Goal: Information Seeking & Learning: Learn about a topic

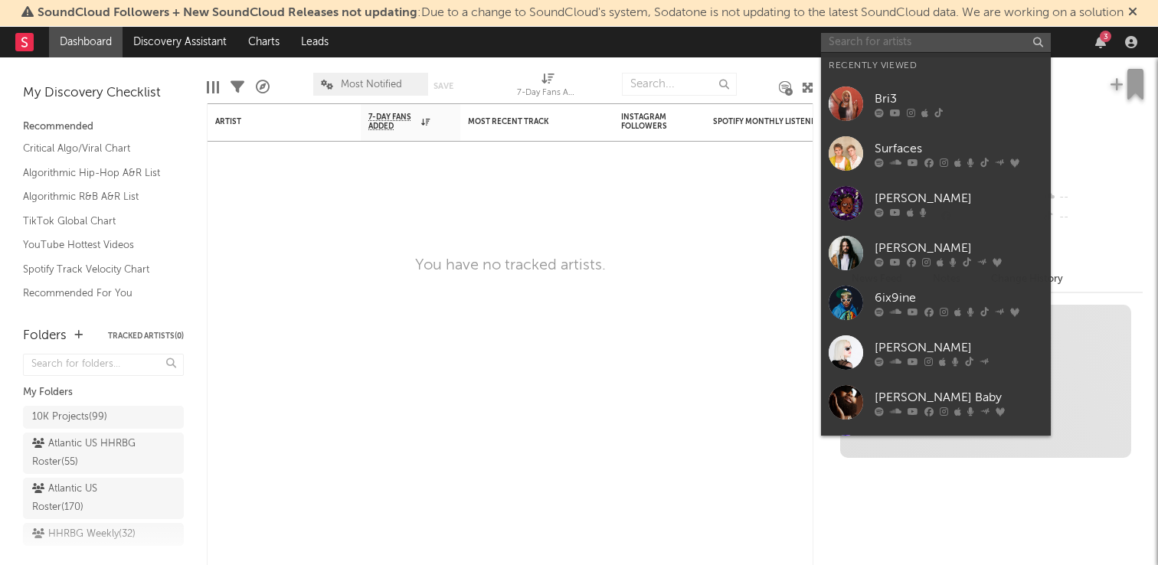
click at [956, 48] on input "text" at bounding box center [936, 42] width 230 height 19
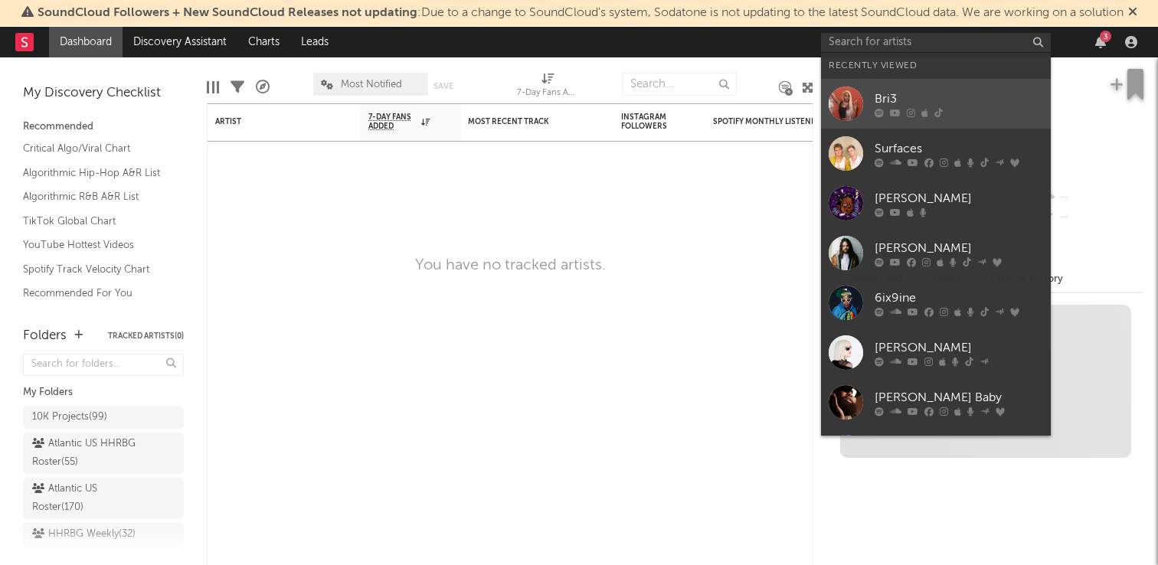
click at [942, 94] on div "Bri3" at bounding box center [958, 99] width 168 height 18
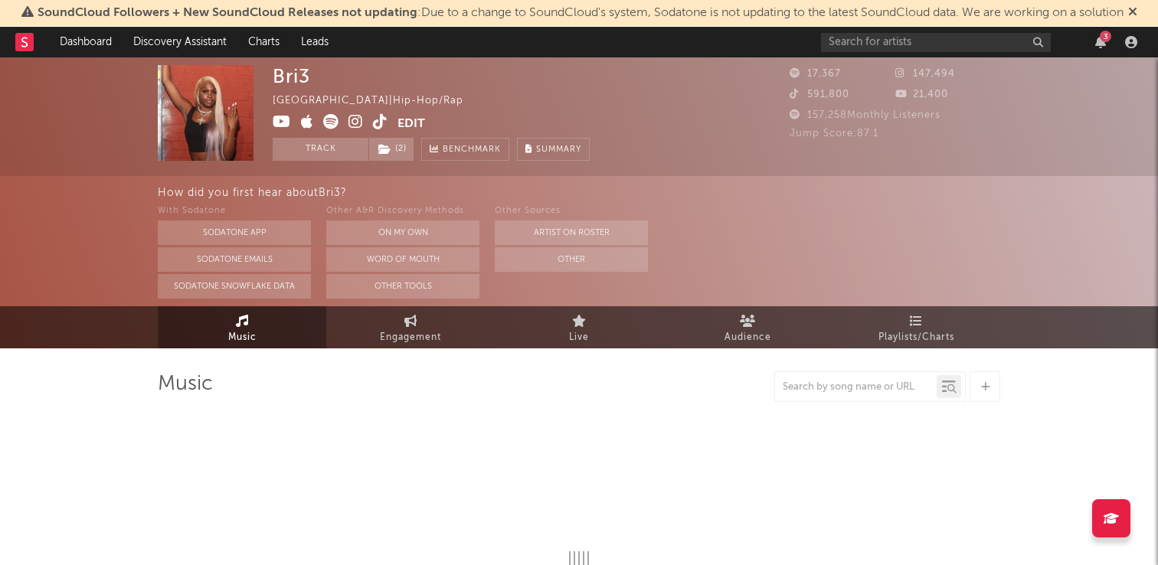
select select "6m"
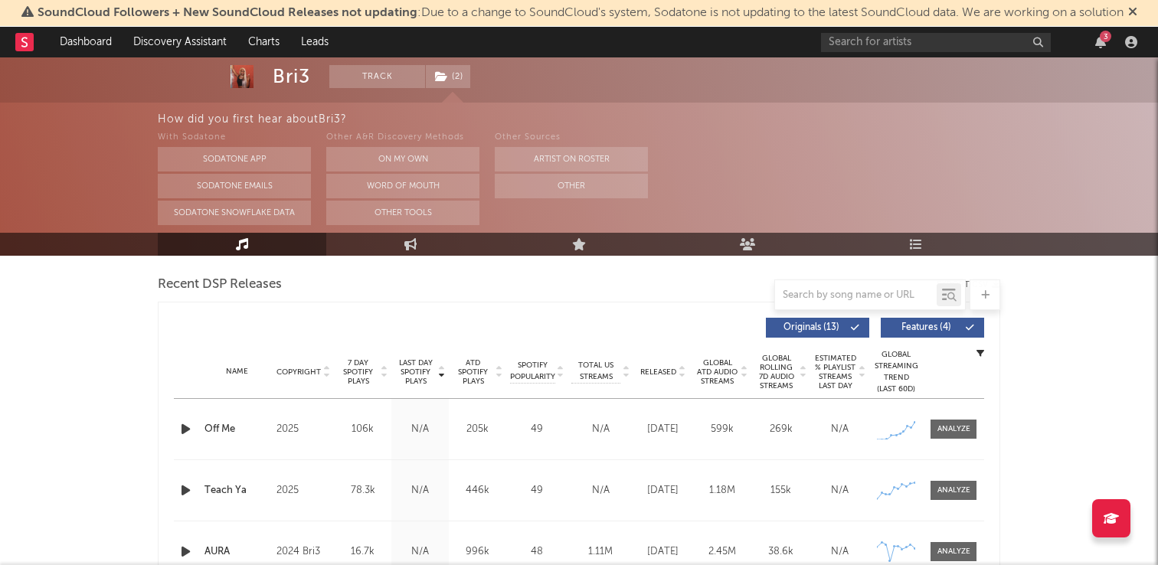
scroll to position [528, 0]
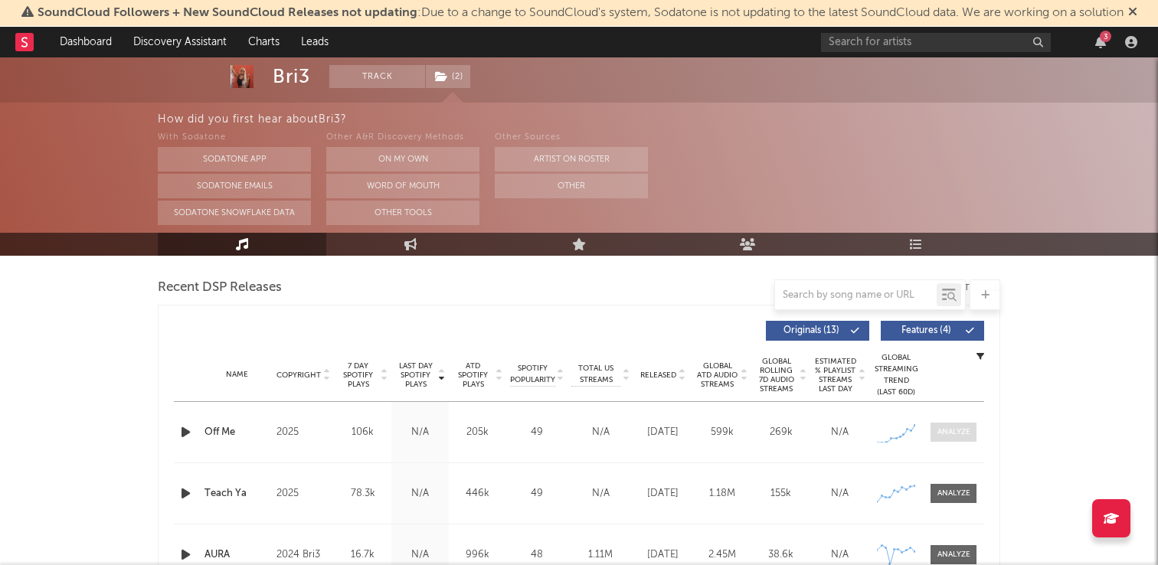
click at [952, 431] on div at bounding box center [953, 432] width 33 height 11
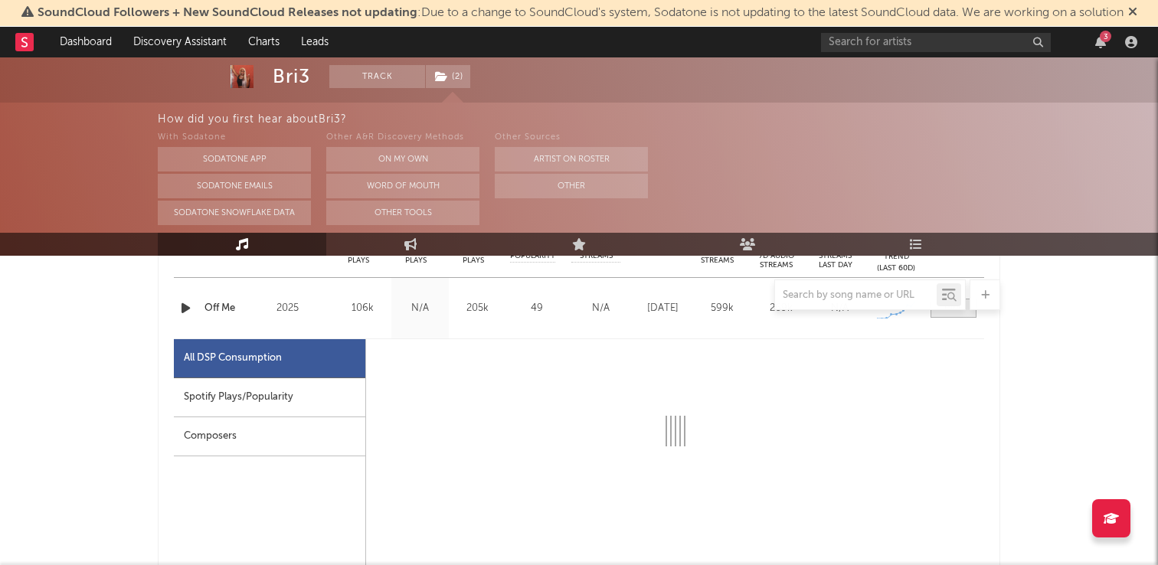
select select "1w"
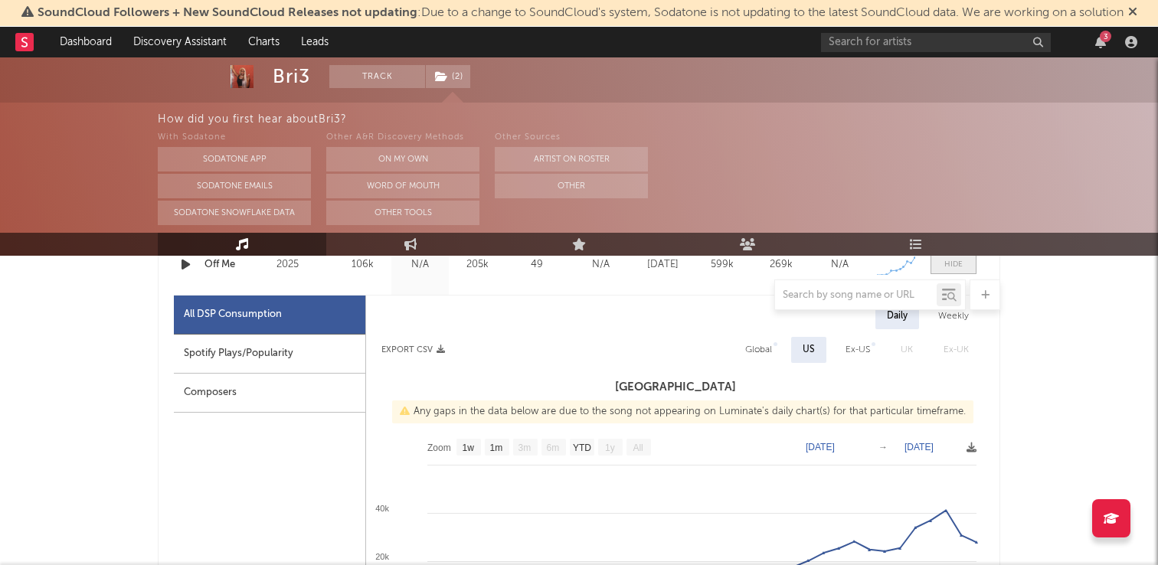
scroll to position [727, 0]
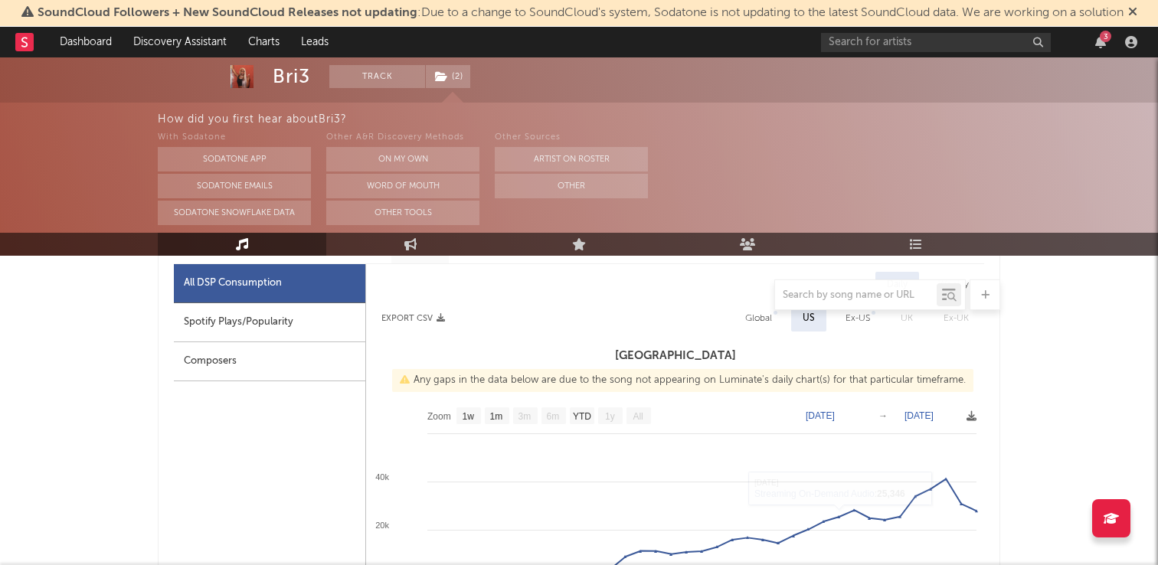
click at [273, 319] on div "Spotify Plays/Popularity" at bounding box center [269, 322] width 191 height 39
select select "1w"
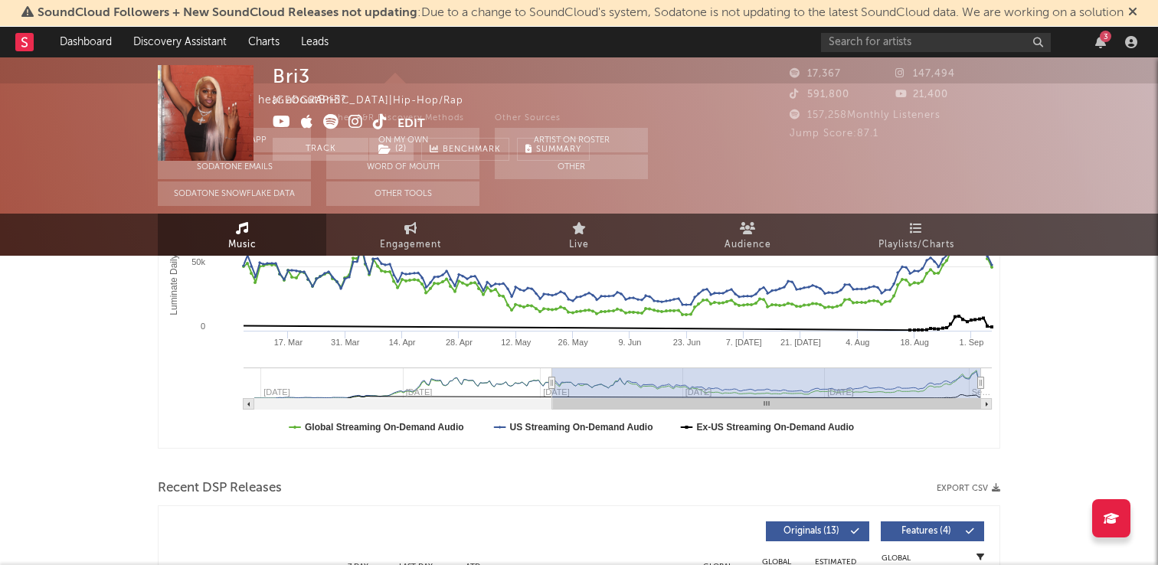
scroll to position [0, 0]
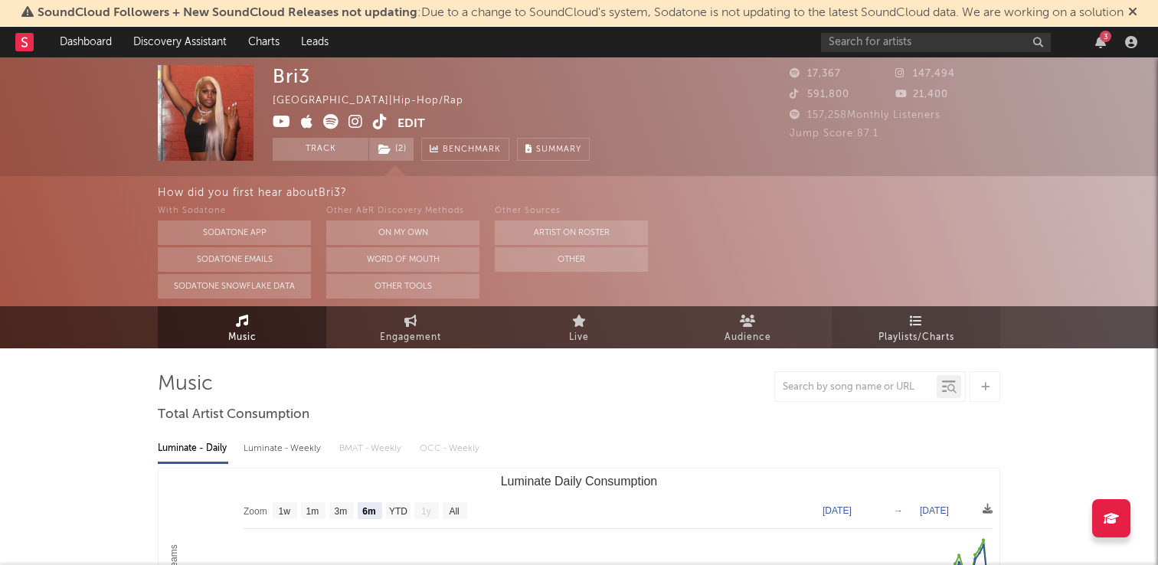
click at [914, 323] on icon at bounding box center [916, 321] width 13 height 12
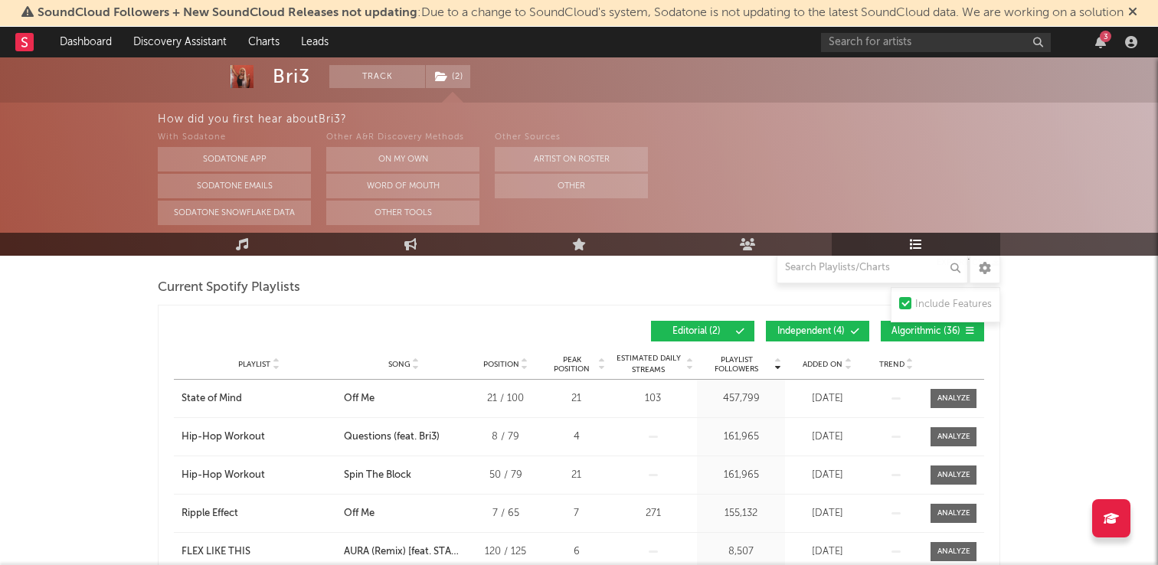
scroll to position [214, 0]
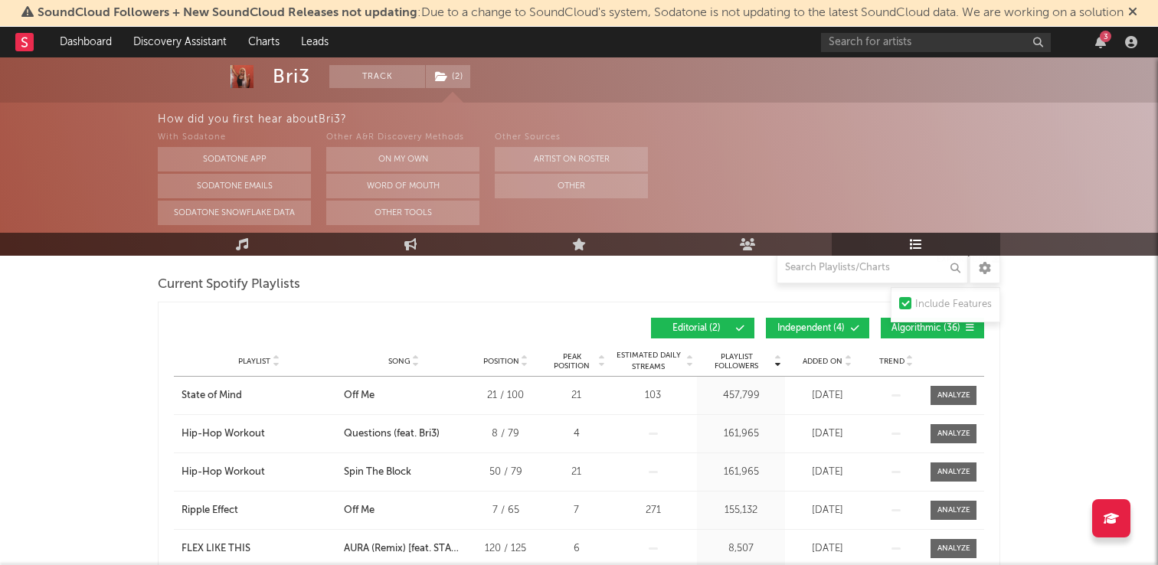
click at [832, 357] on span "Added On" at bounding box center [822, 361] width 40 height 9
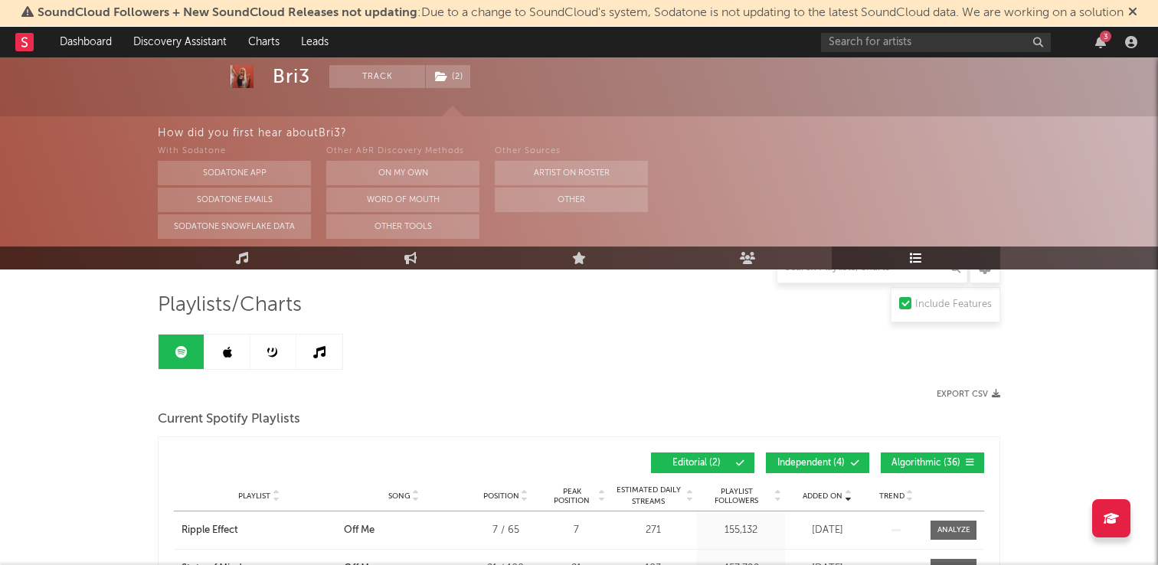
scroll to position [76, 0]
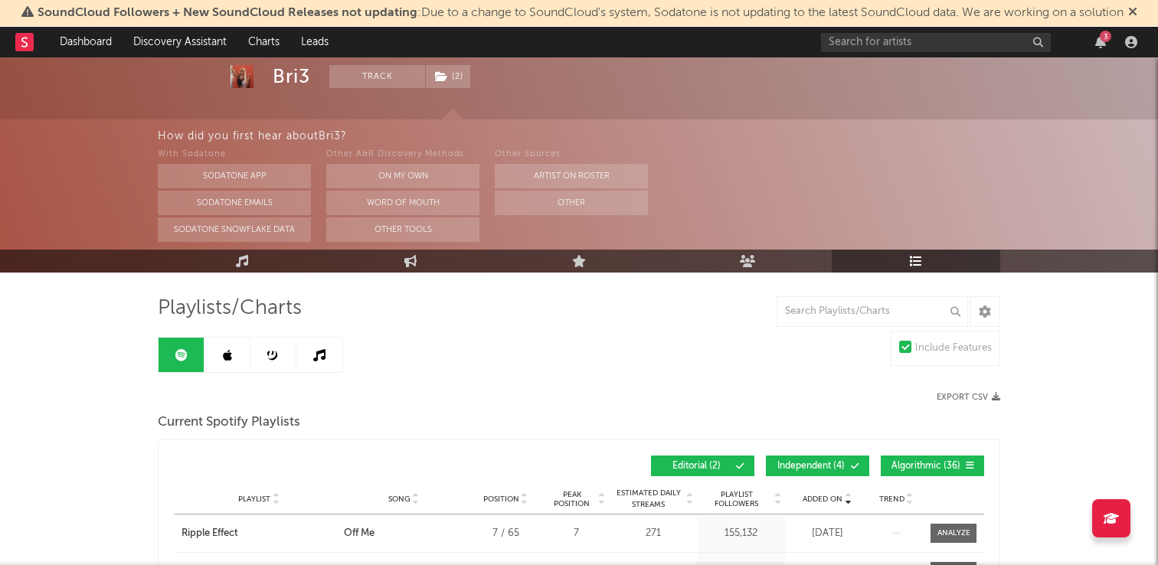
click at [220, 348] on link at bounding box center [227, 355] width 46 height 34
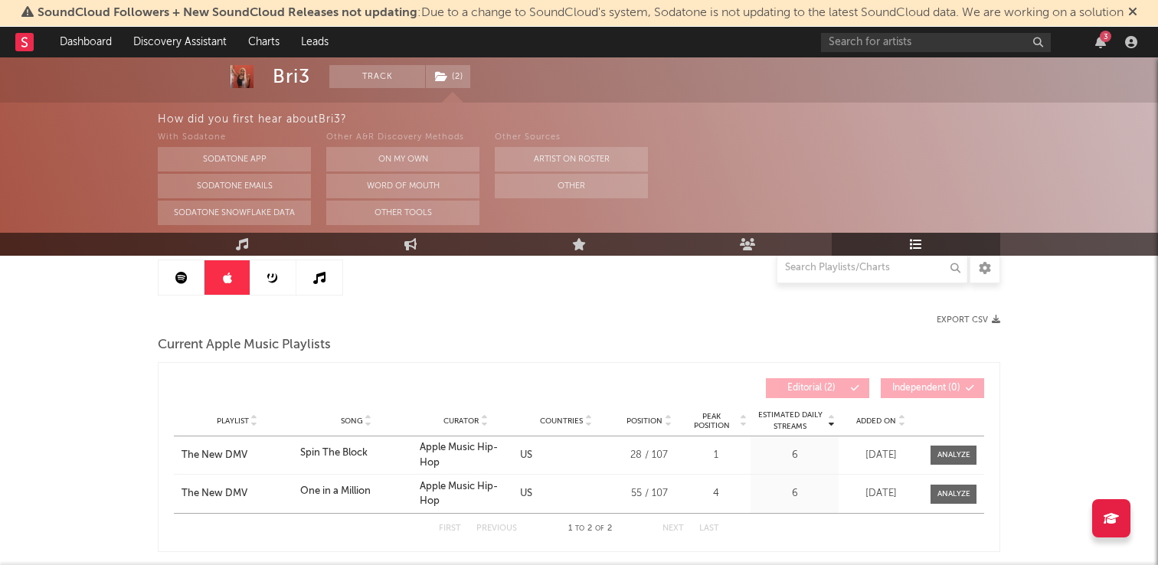
scroll to position [154, 0]
click at [875, 417] on span "Added On" at bounding box center [876, 420] width 40 height 9
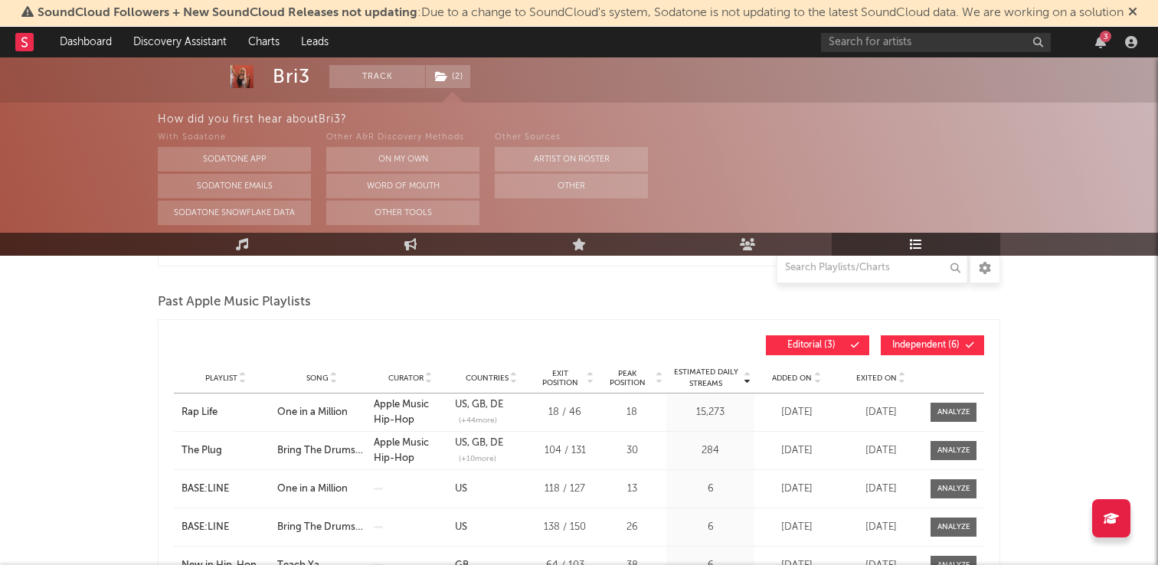
scroll to position [497, 0]
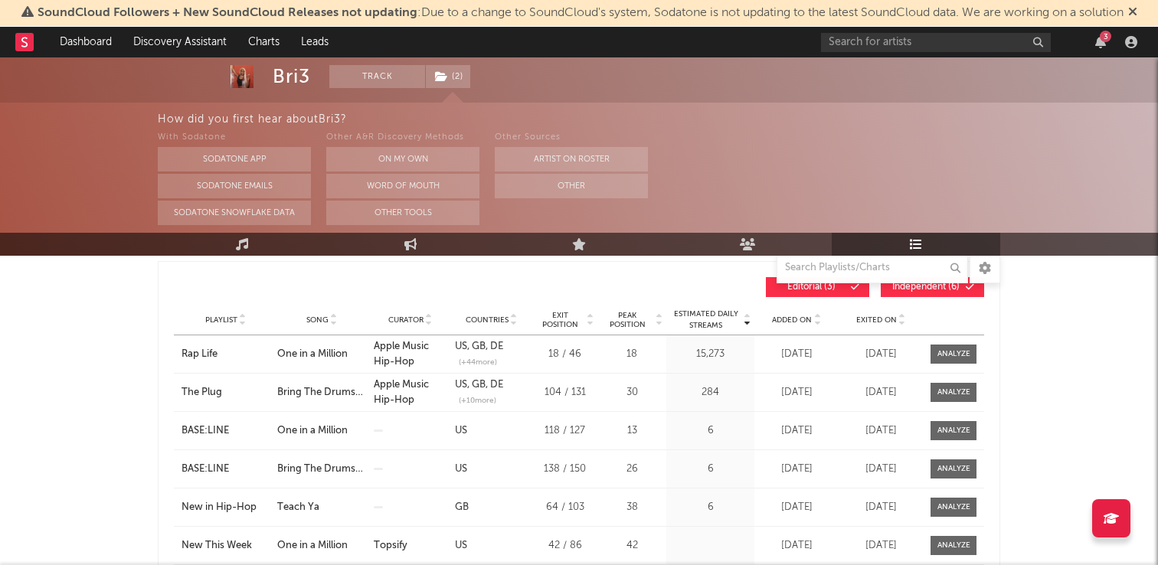
click at [803, 314] on div "Added On" at bounding box center [796, 319] width 77 height 11
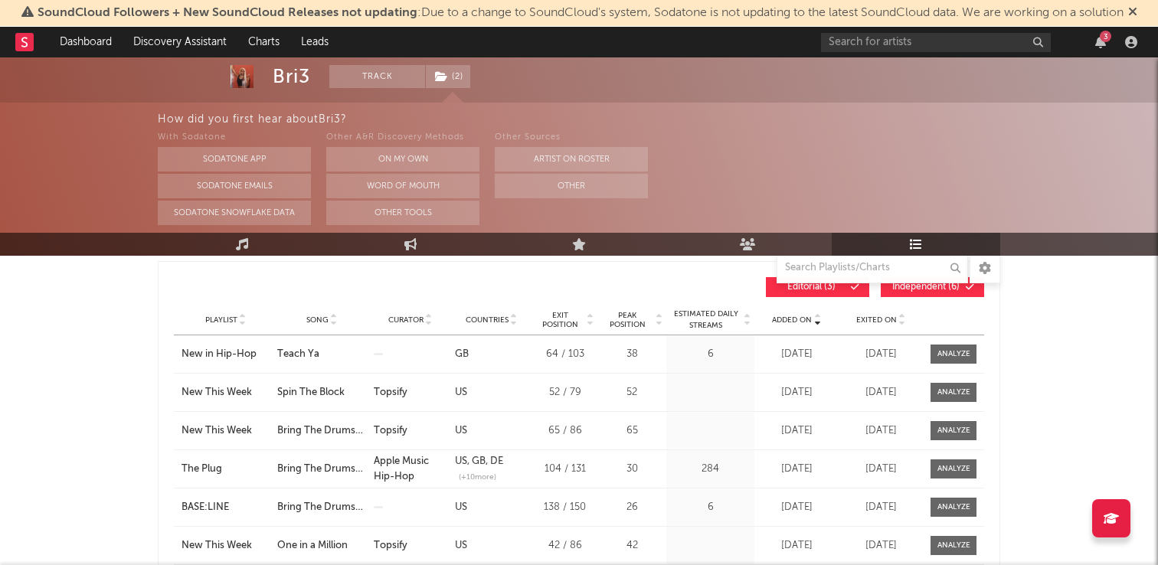
click at [803, 314] on div "Added On" at bounding box center [796, 319] width 77 height 11
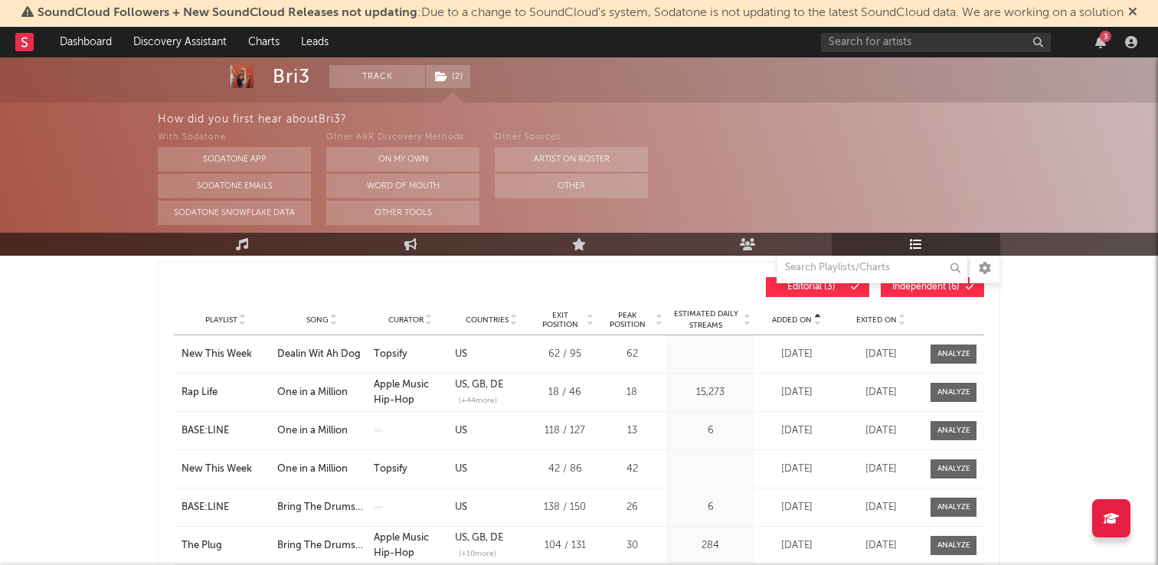
scroll to position [0, 0]
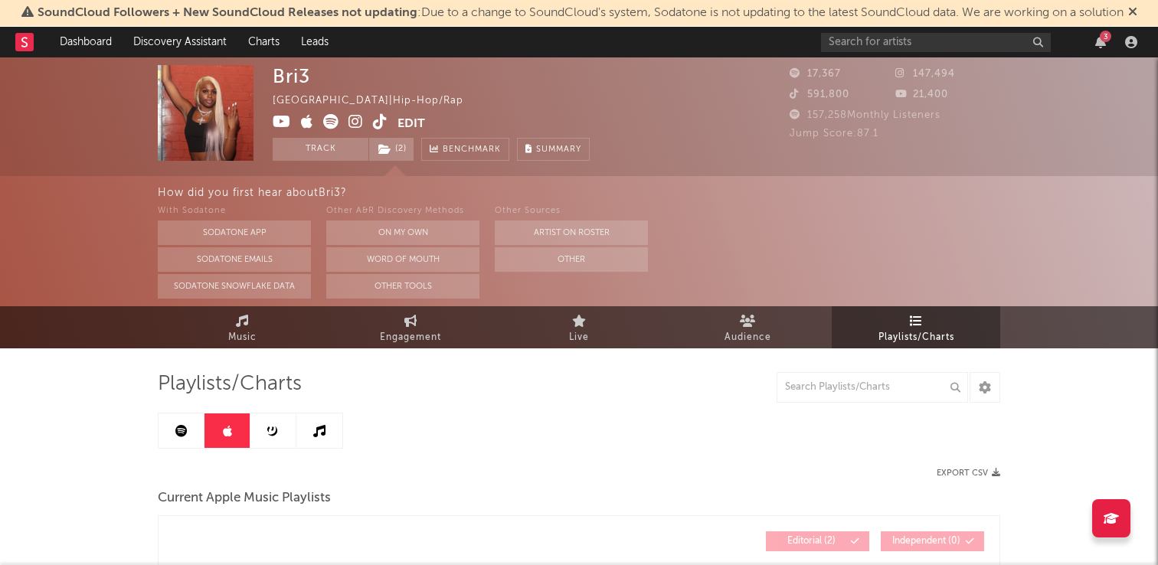
click at [306, 435] on link at bounding box center [319, 431] width 46 height 34
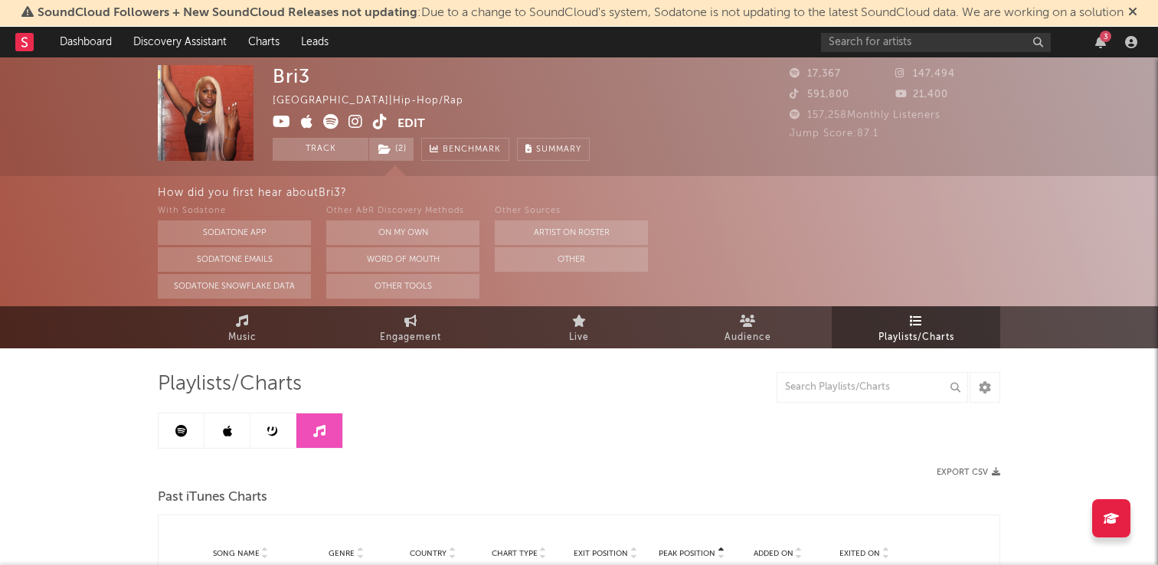
click at [289, 434] on link at bounding box center [273, 431] width 46 height 34
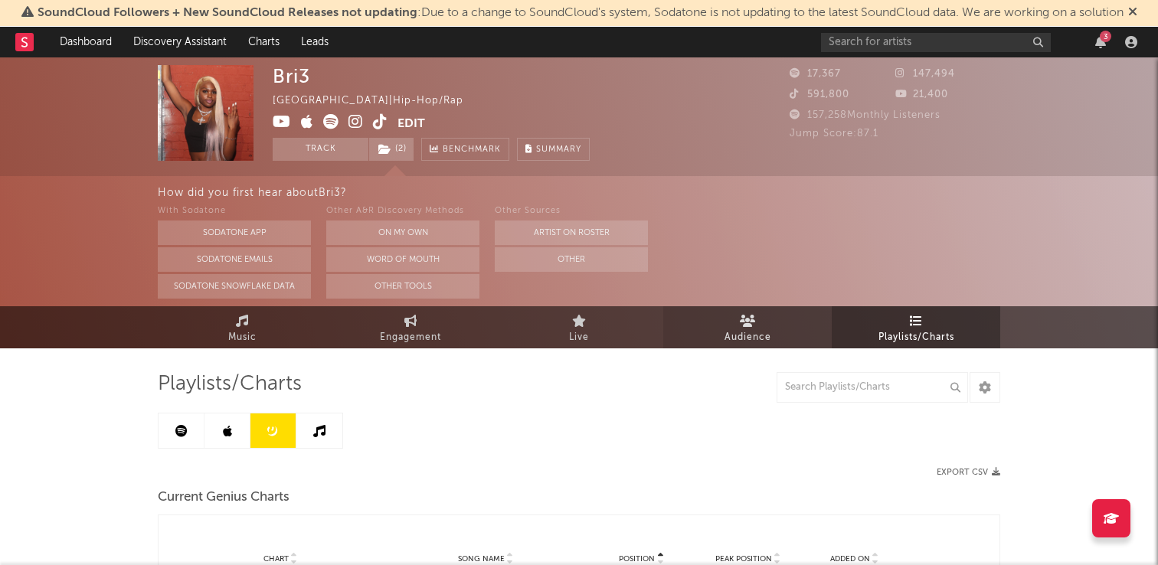
click at [798, 324] on link "Audience" at bounding box center [747, 327] width 168 height 42
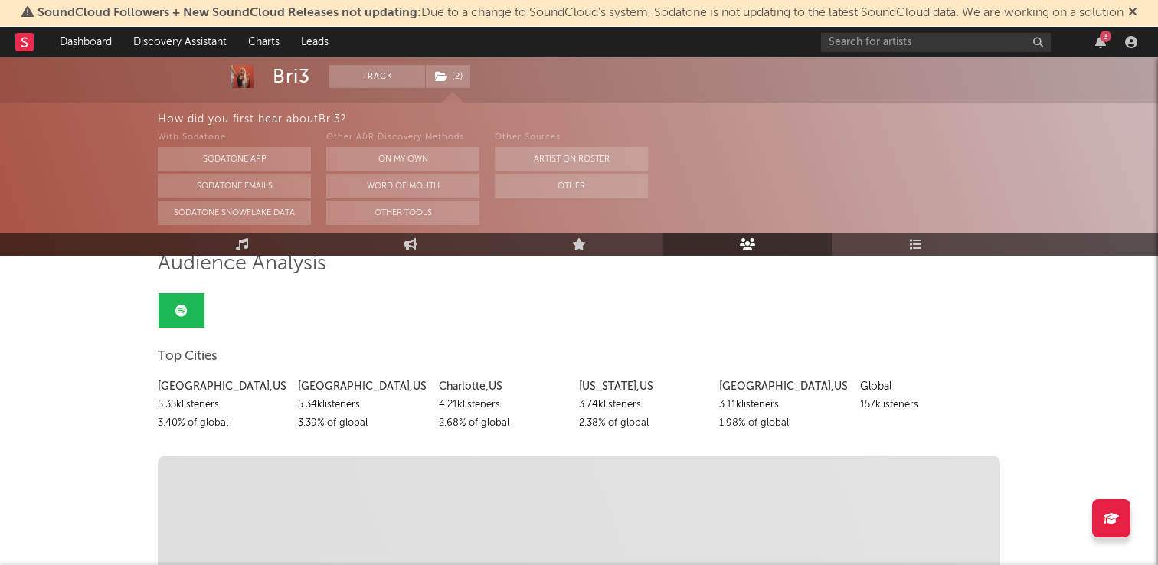
scroll to position [132, 0]
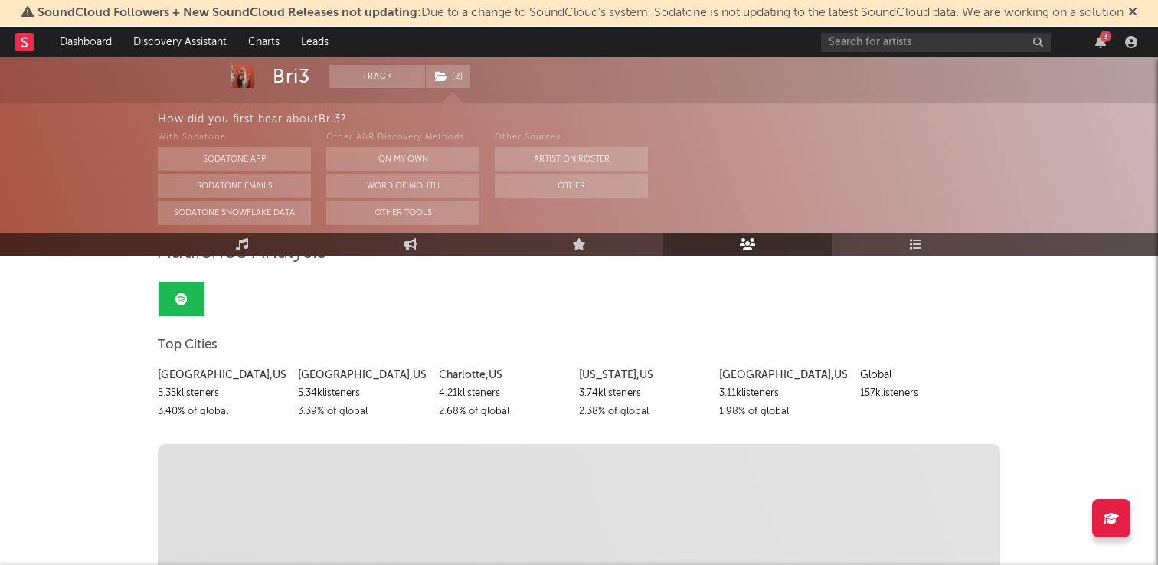
click at [590, 250] on link "Live" at bounding box center [579, 244] width 168 height 23
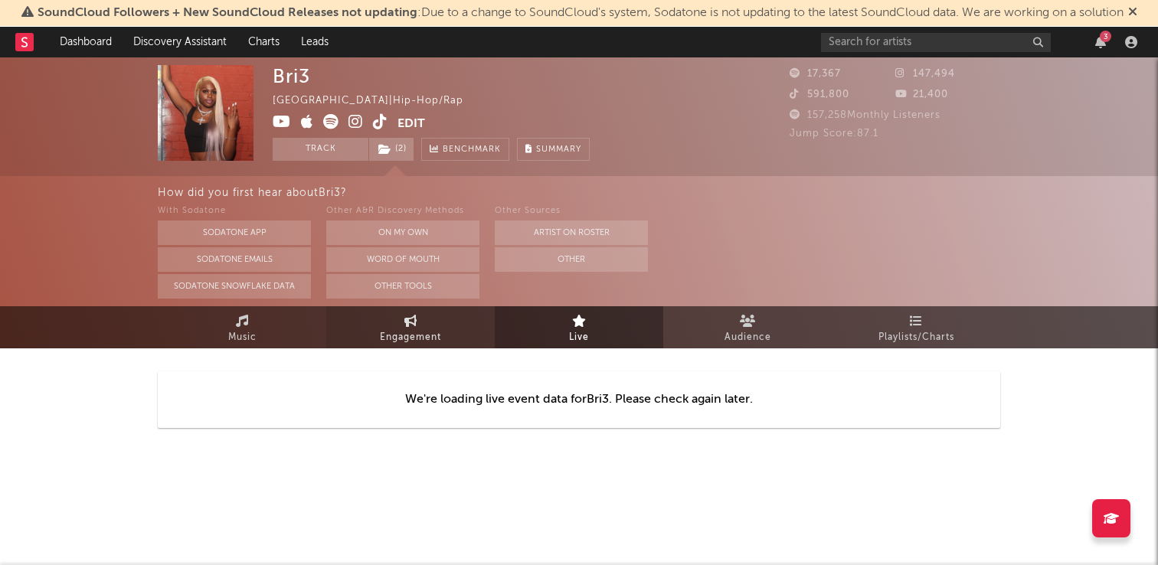
click at [444, 335] on link "Engagement" at bounding box center [410, 327] width 168 height 42
select select "1w"
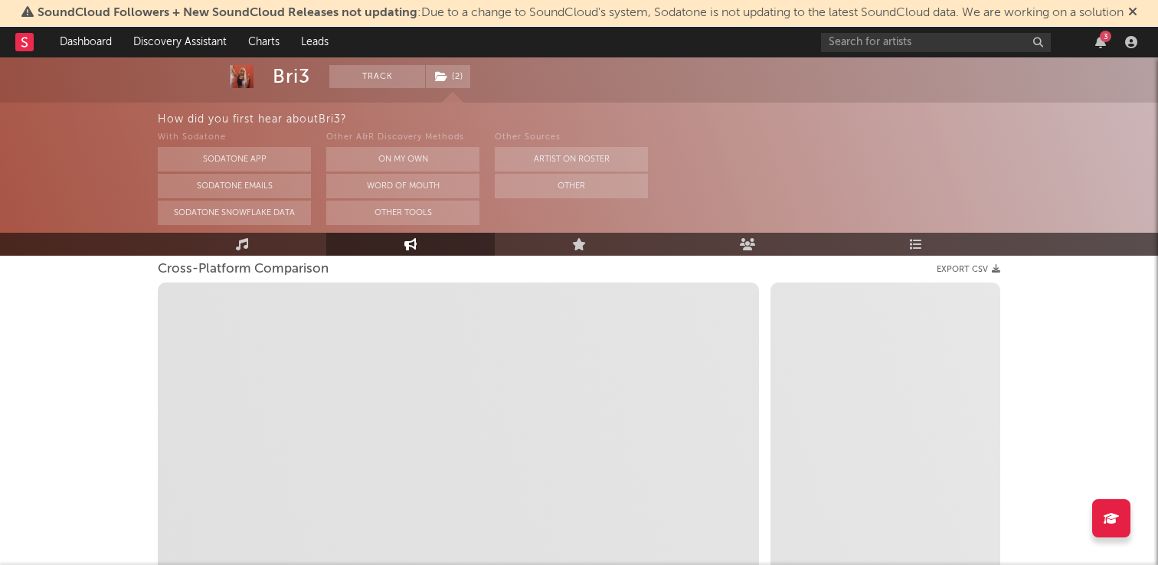
scroll to position [155, 0]
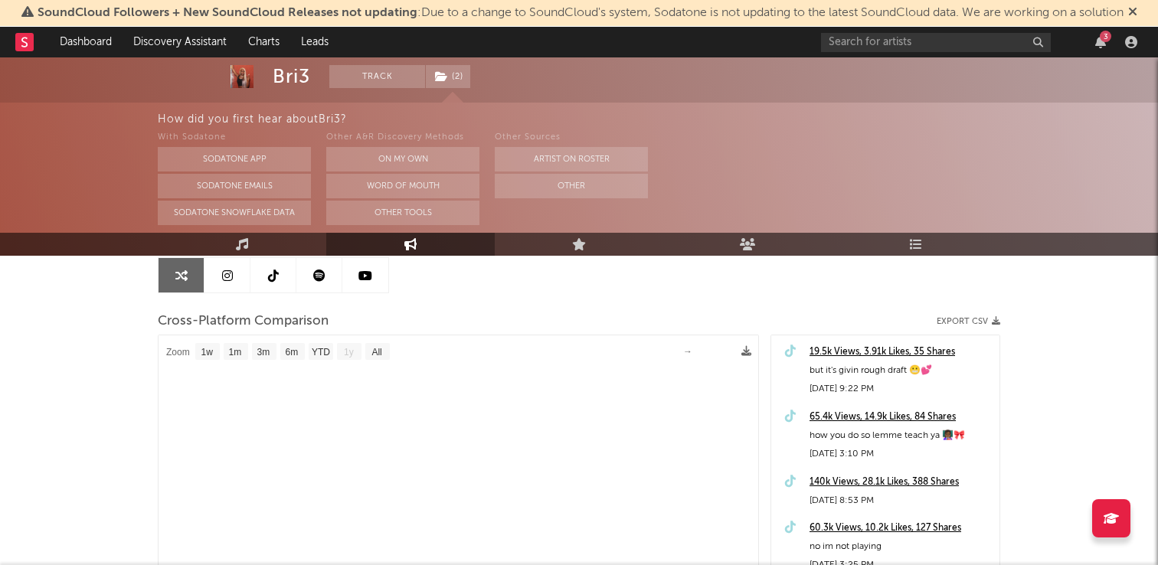
select select "1m"
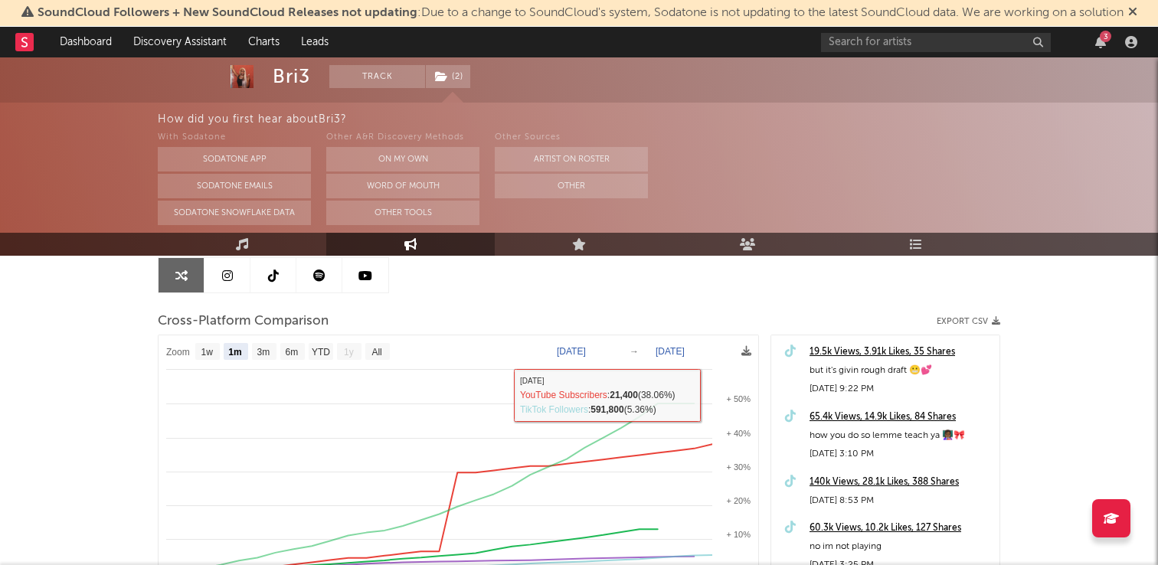
scroll to position [0, 0]
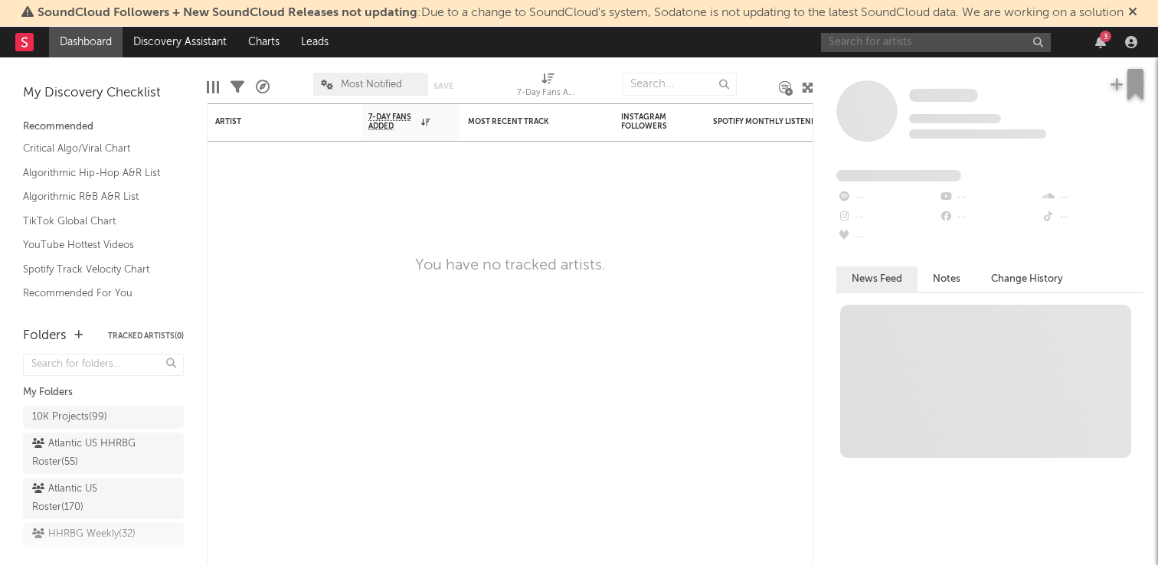
click at [899, 43] on input "text" at bounding box center [936, 42] width 230 height 19
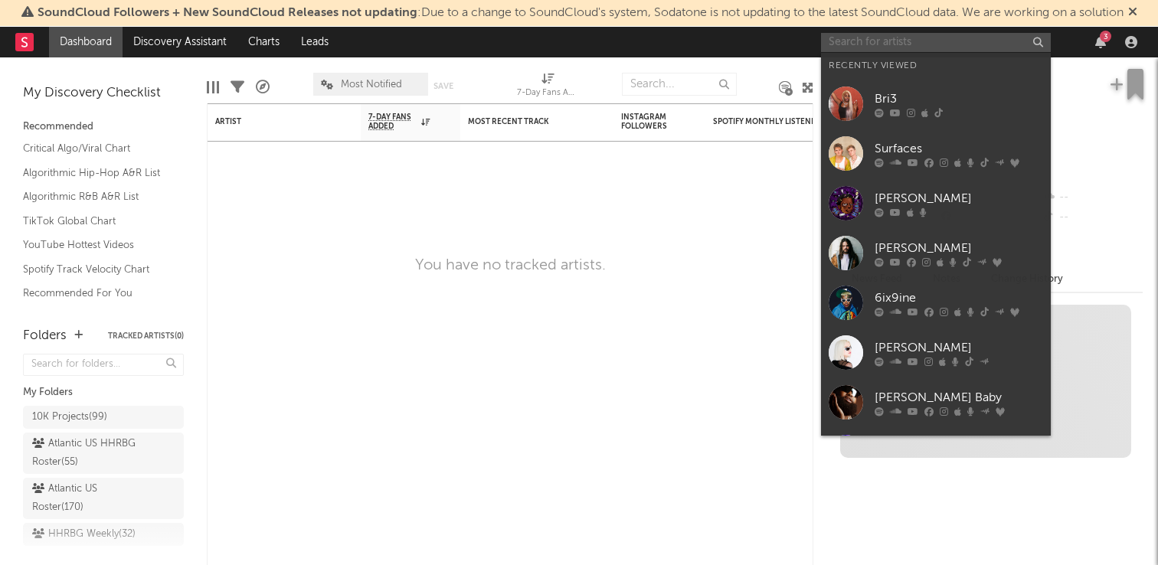
click at [899, 43] on input "text" at bounding box center [936, 42] width 230 height 19
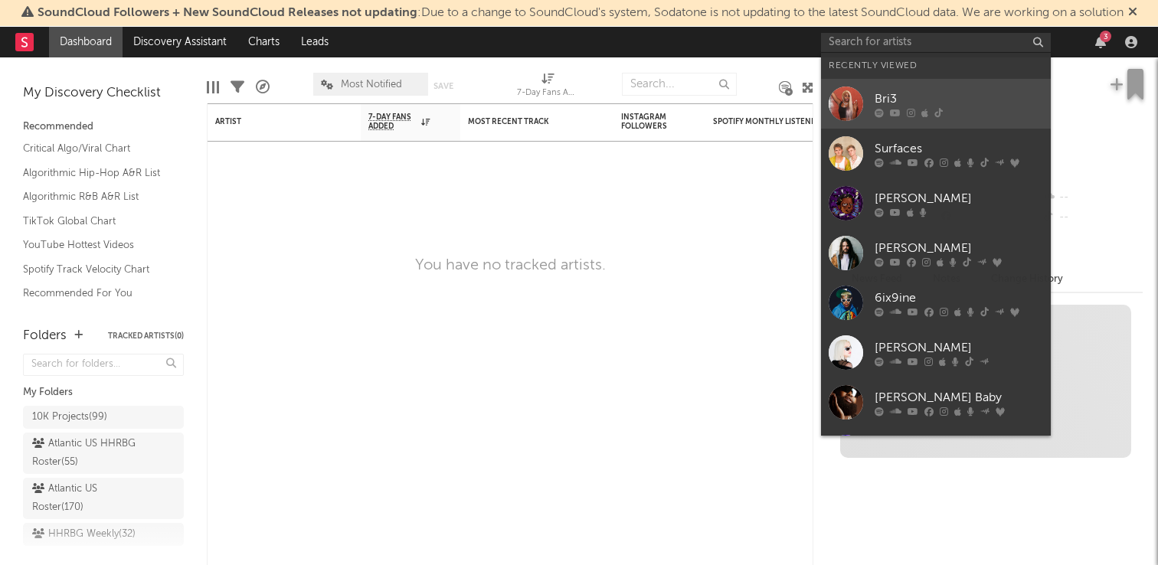
click at [888, 85] on link "Bri3" at bounding box center [936, 104] width 230 height 50
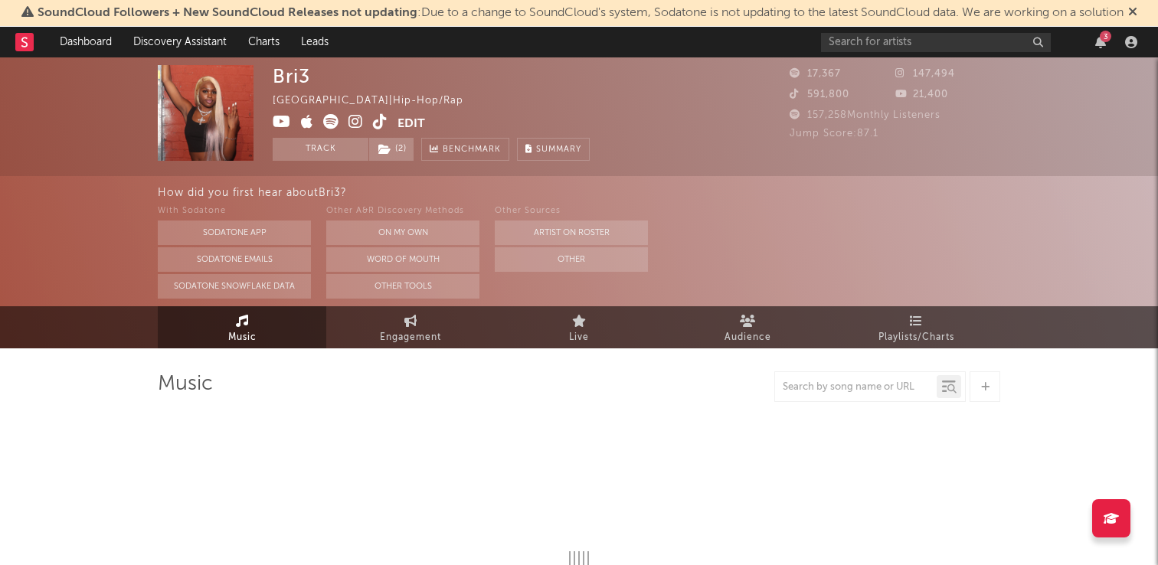
select select "6m"
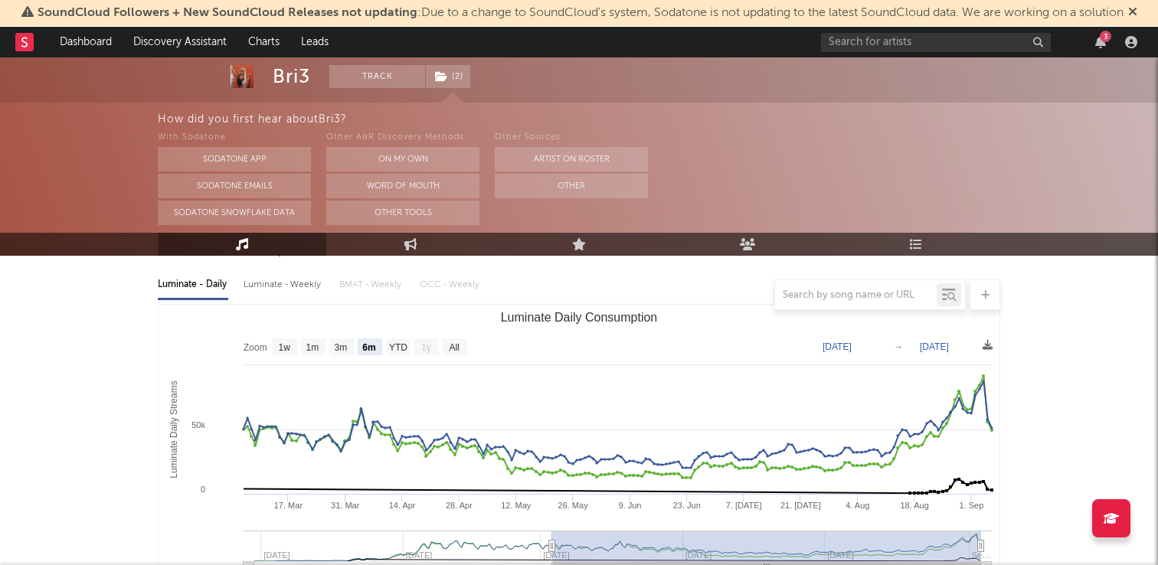
scroll to position [167, 0]
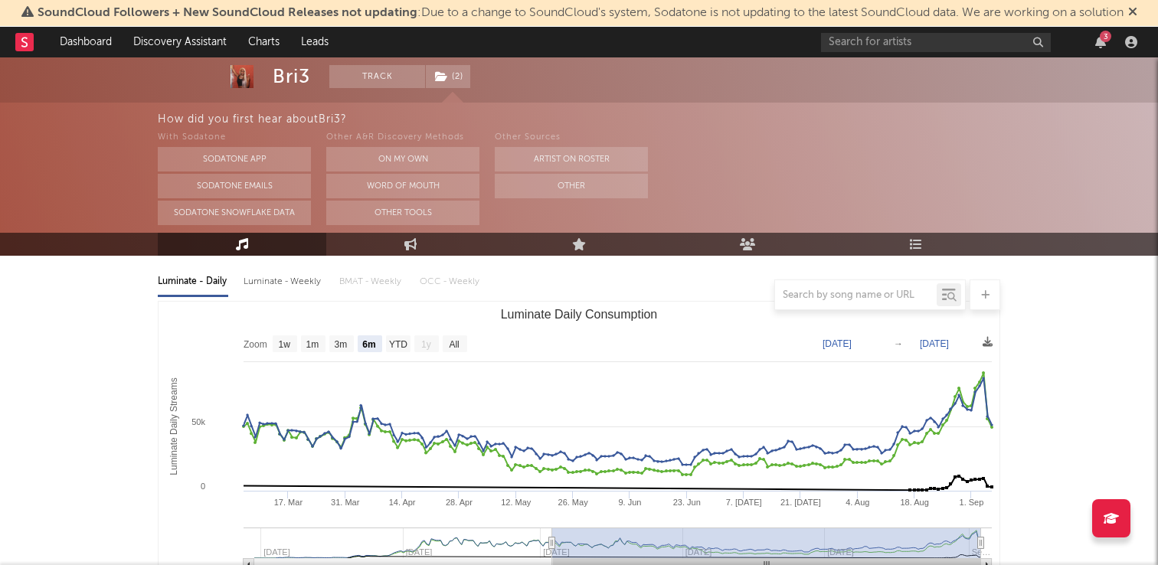
click at [1137, 12] on icon at bounding box center [1132, 11] width 9 height 12
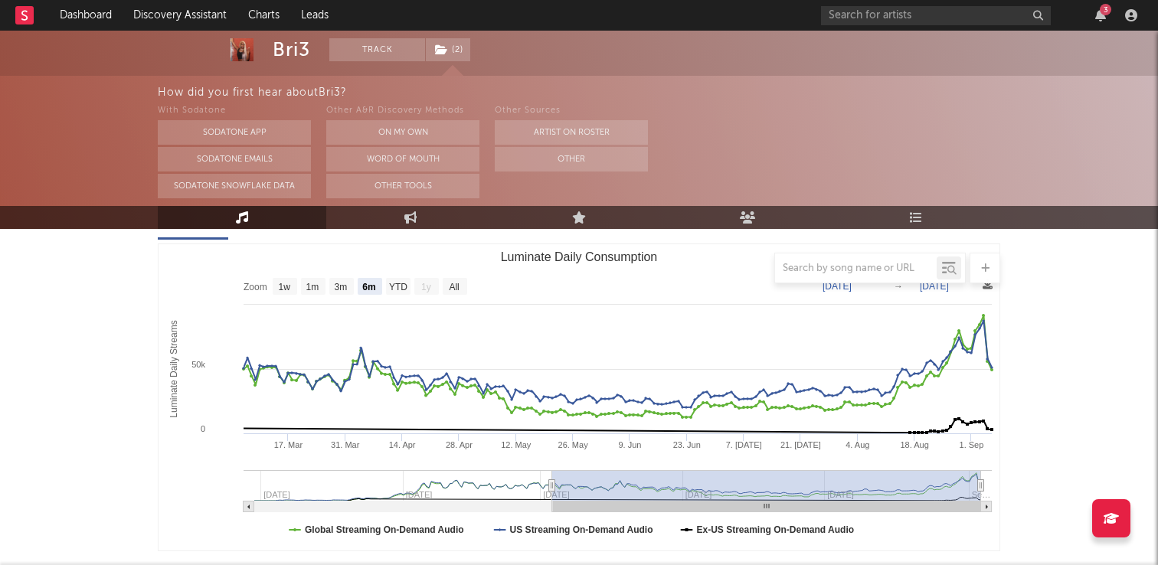
scroll to position [181, 0]
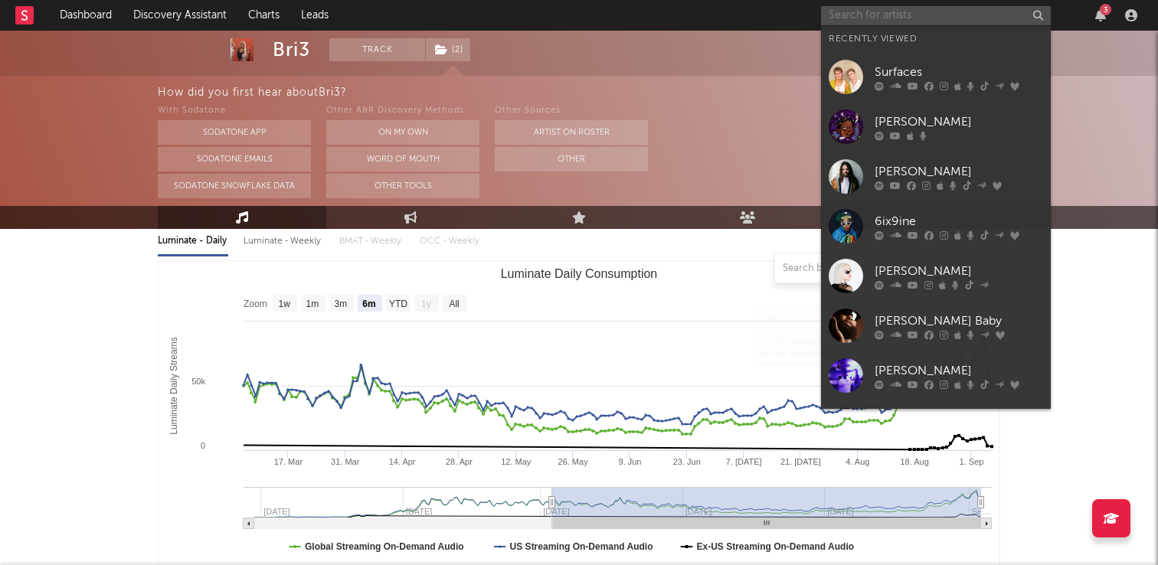
click at [864, 16] on input "text" at bounding box center [936, 15] width 230 height 19
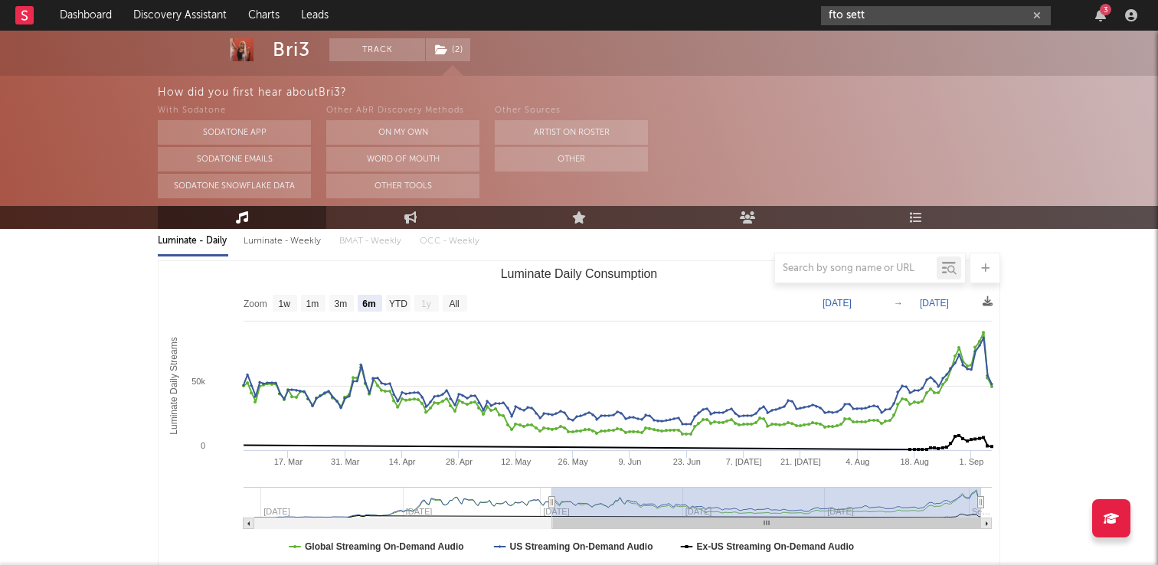
type input "fto sett"
click at [713, 281] on div at bounding box center [579, 268] width 842 height 31
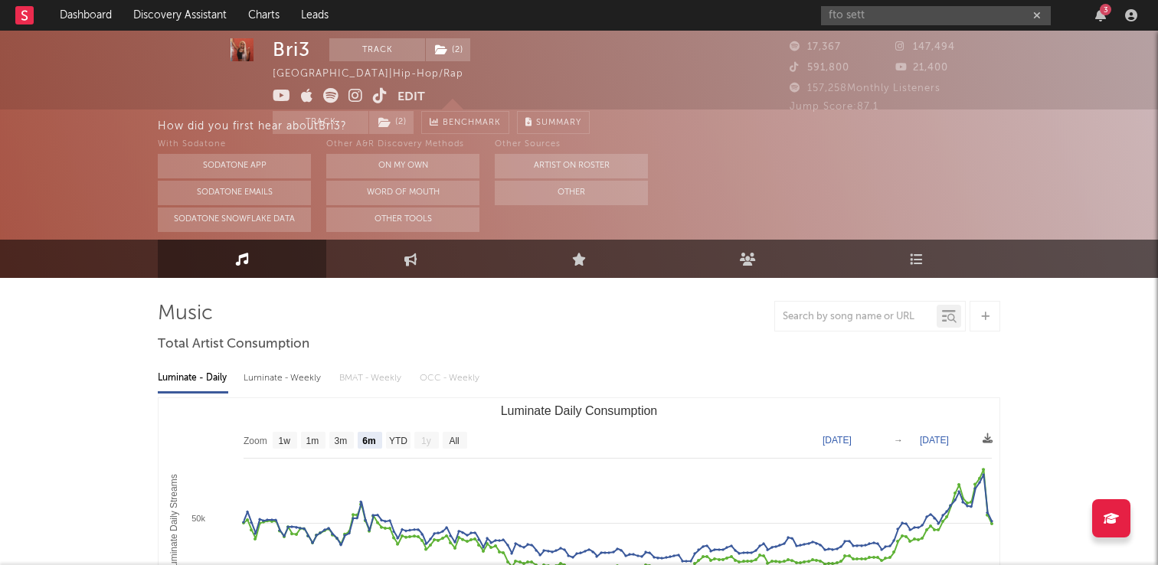
scroll to position [0, 0]
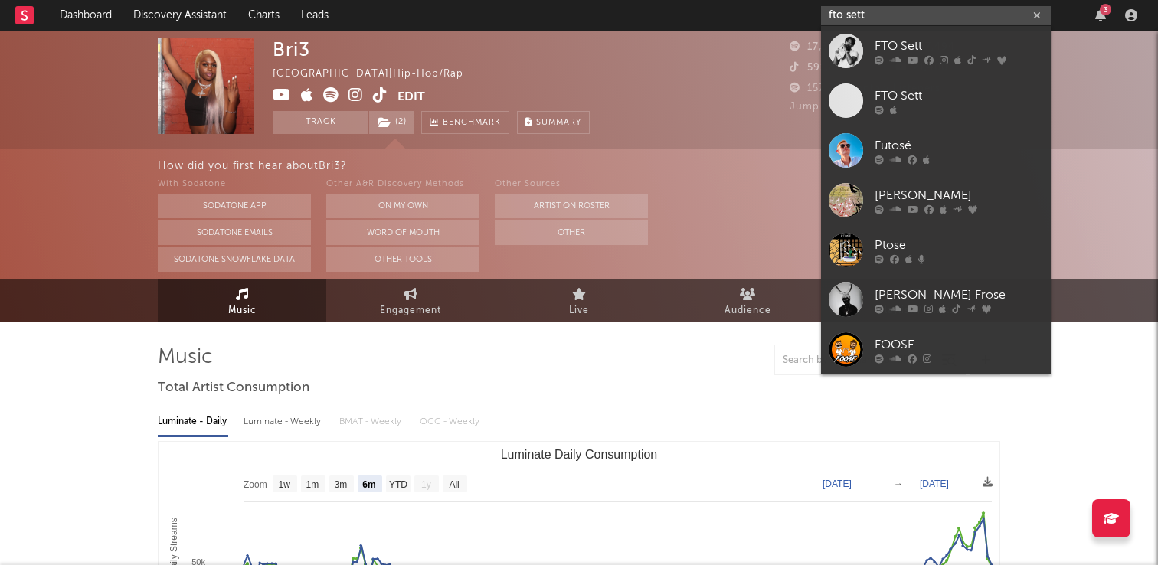
click at [881, 12] on input "fto sett" at bounding box center [936, 15] width 230 height 19
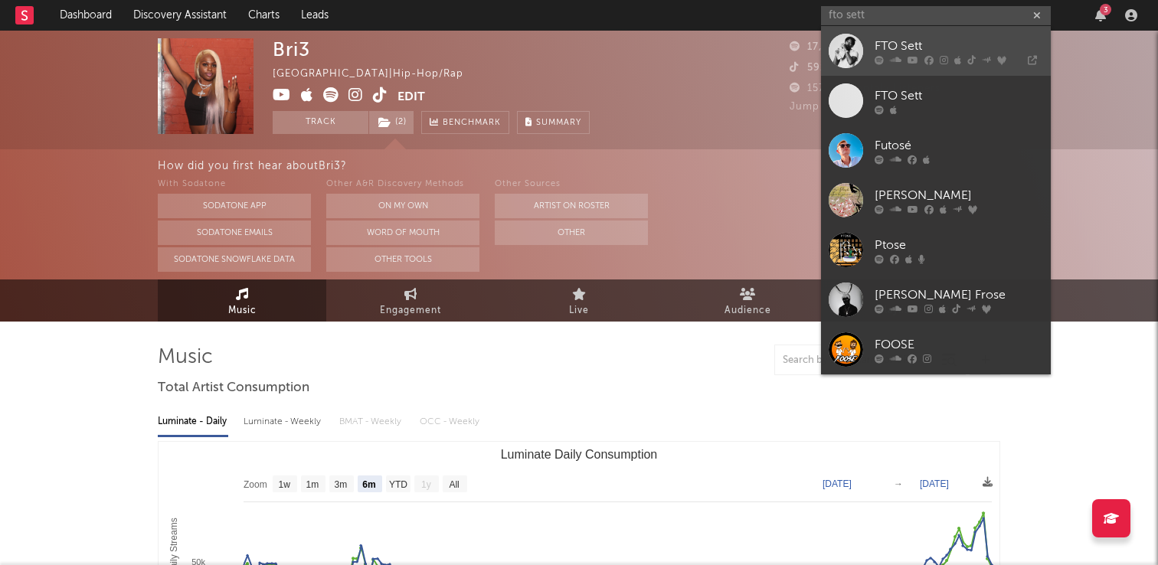
click at [884, 33] on link "FTO Sett" at bounding box center [936, 51] width 230 height 50
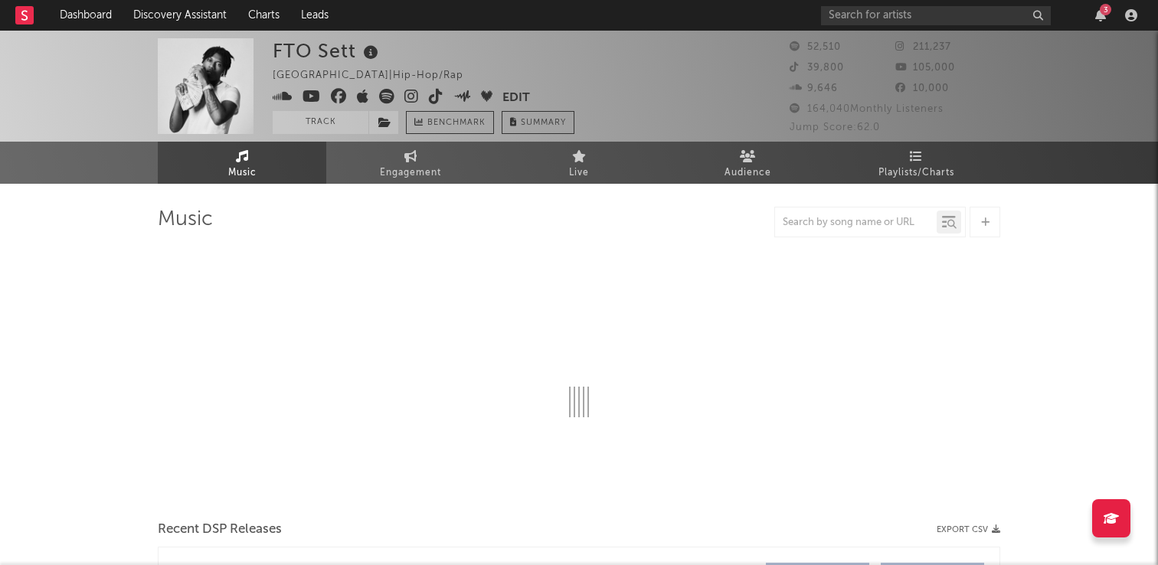
select select "6m"
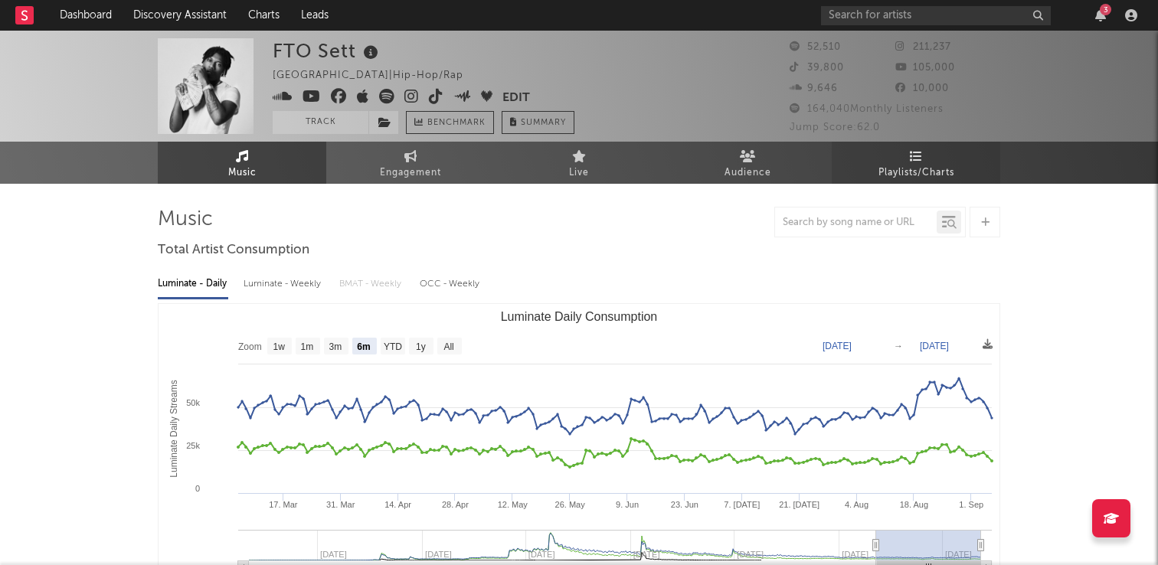
click at [924, 173] on span "Playlists/Charts" at bounding box center [916, 173] width 76 height 18
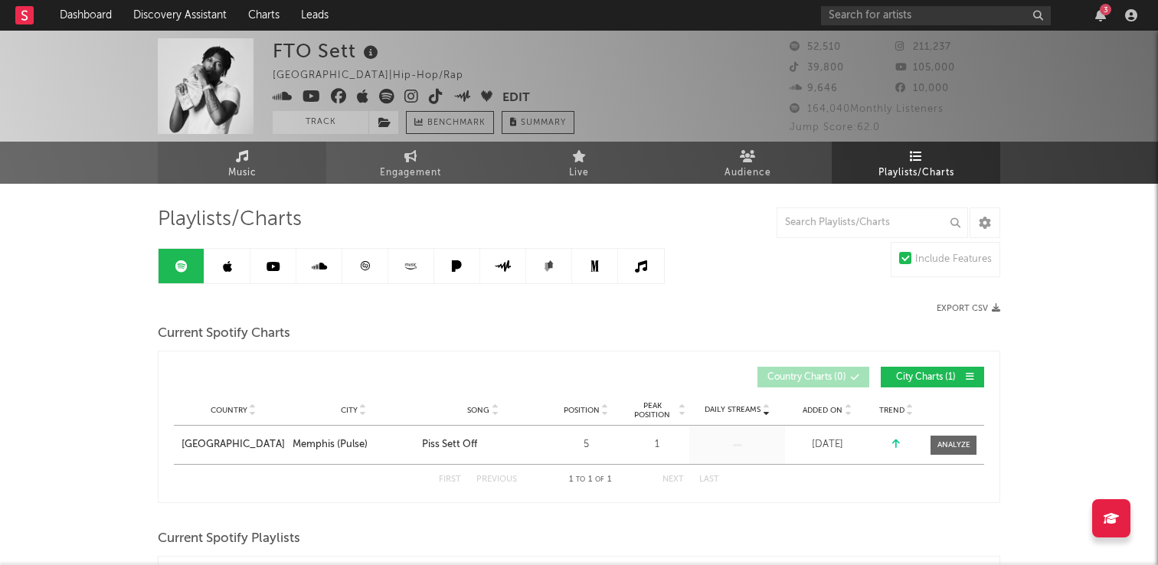
click at [257, 172] on link "Music" at bounding box center [242, 163] width 168 height 42
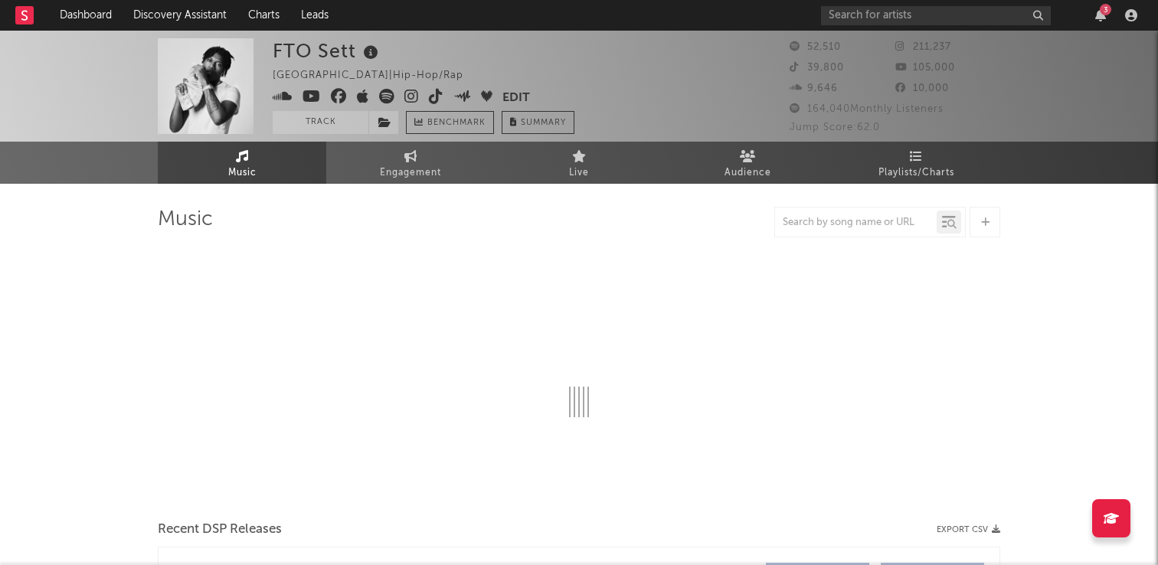
select select "6m"
